Goal: Information Seeking & Learning: Learn about a topic

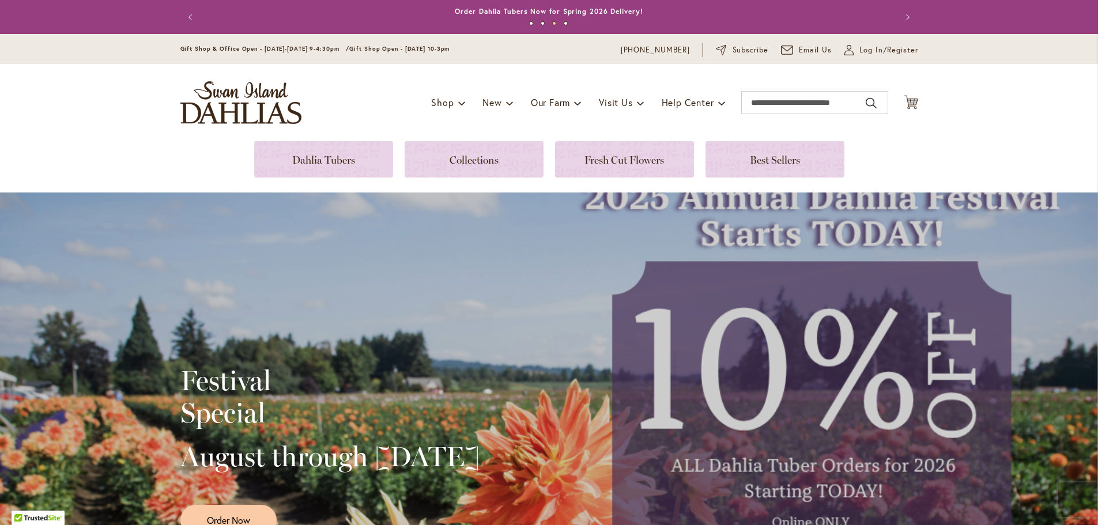
click at [311, 272] on div "Festival Special August through [DATE] Order Now" at bounding box center [549, 446] width 1098 height 507
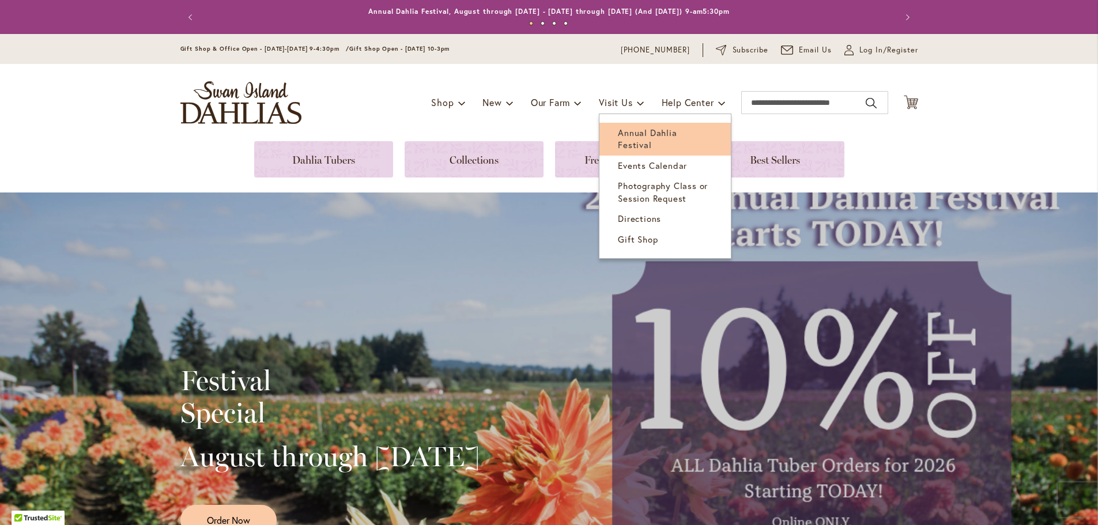
click at [632, 131] on span "Annual Dahlia Festival" at bounding box center [647, 139] width 59 height 24
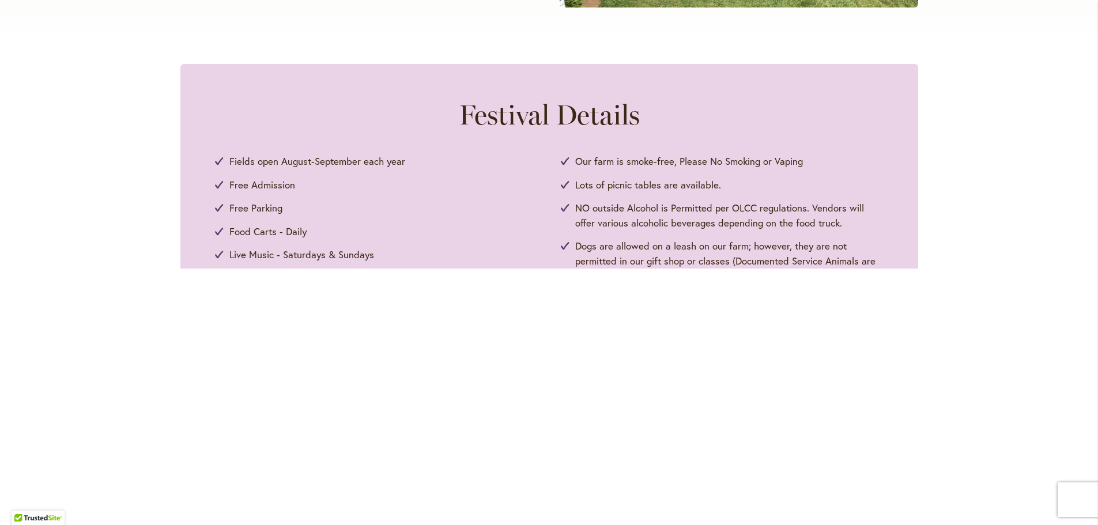
scroll to position [346, 0]
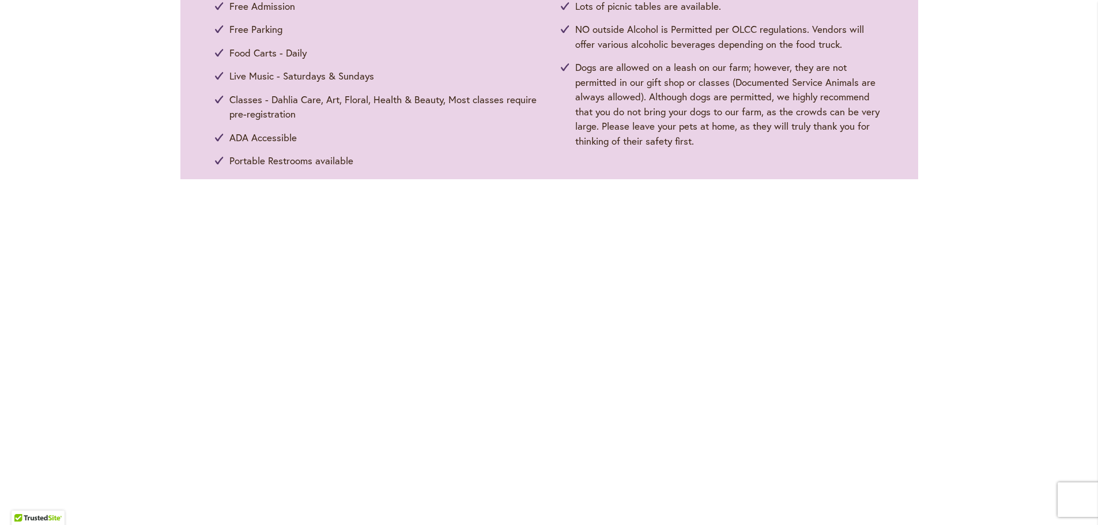
click at [561, 148] on div "Dogs are allowed on a leash on our farm; however, they are not permitted in our…" at bounding box center [722, 104] width 323 height 88
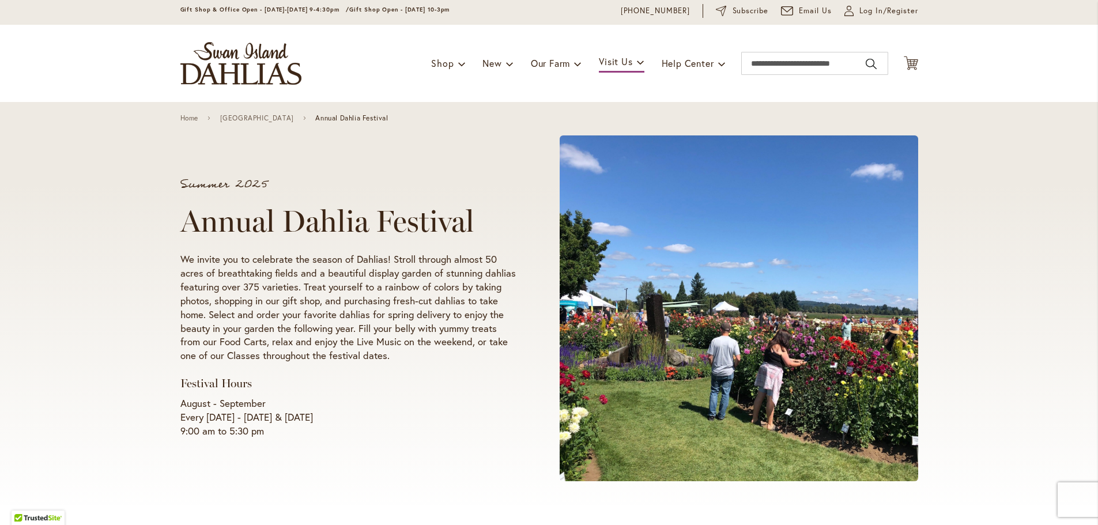
scroll to position [0, 0]
